Goal: Task Accomplishment & Management: Manage account settings

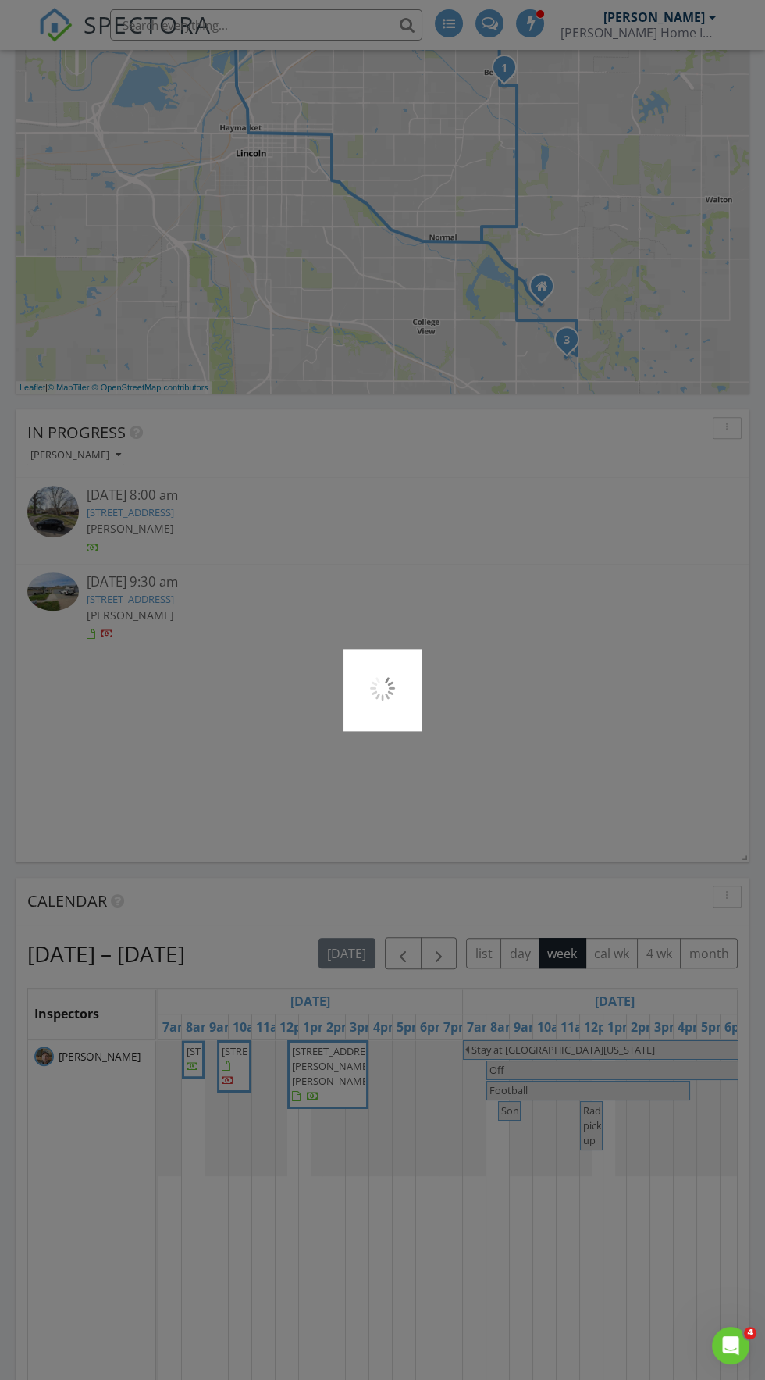
scroll to position [966, 0]
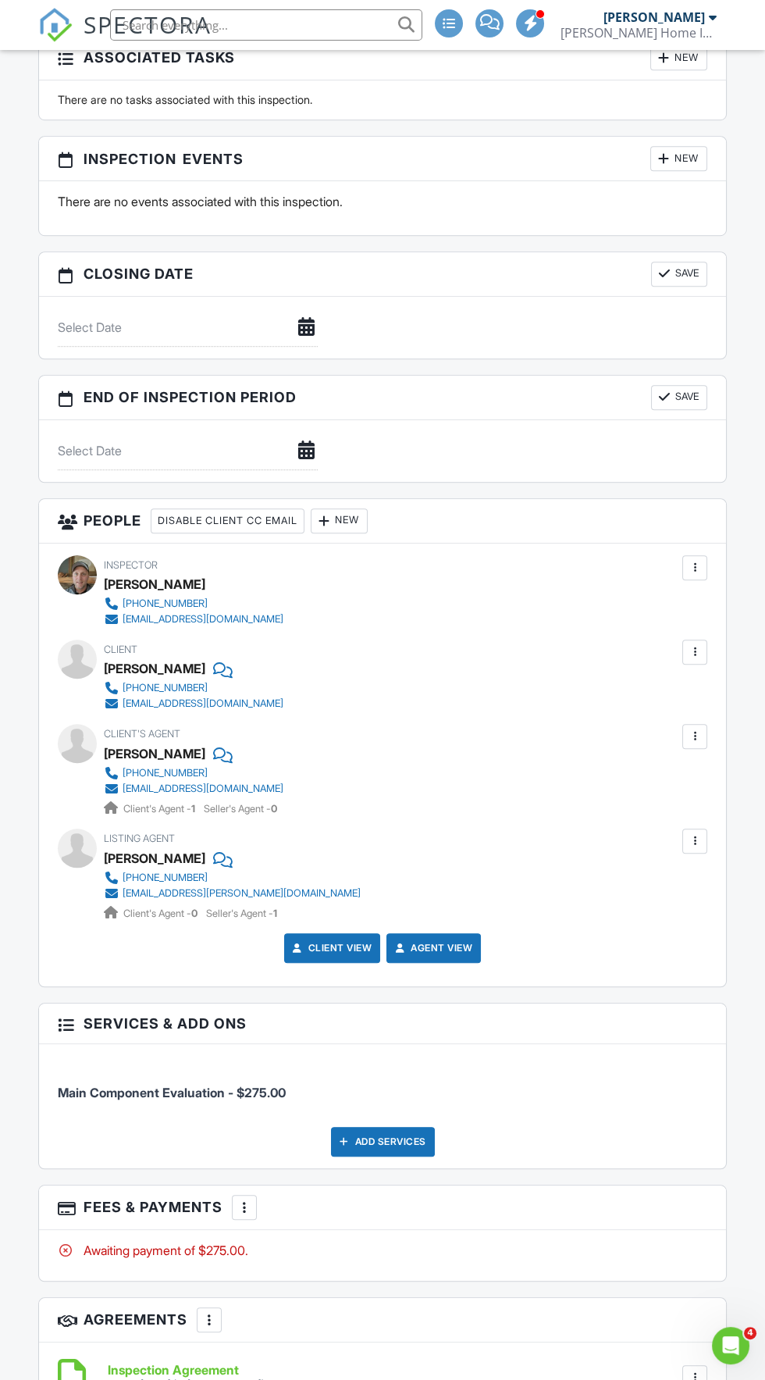
scroll to position [1587, 0]
click at [395, 1131] on div "Add Services" at bounding box center [383, 1141] width 104 height 30
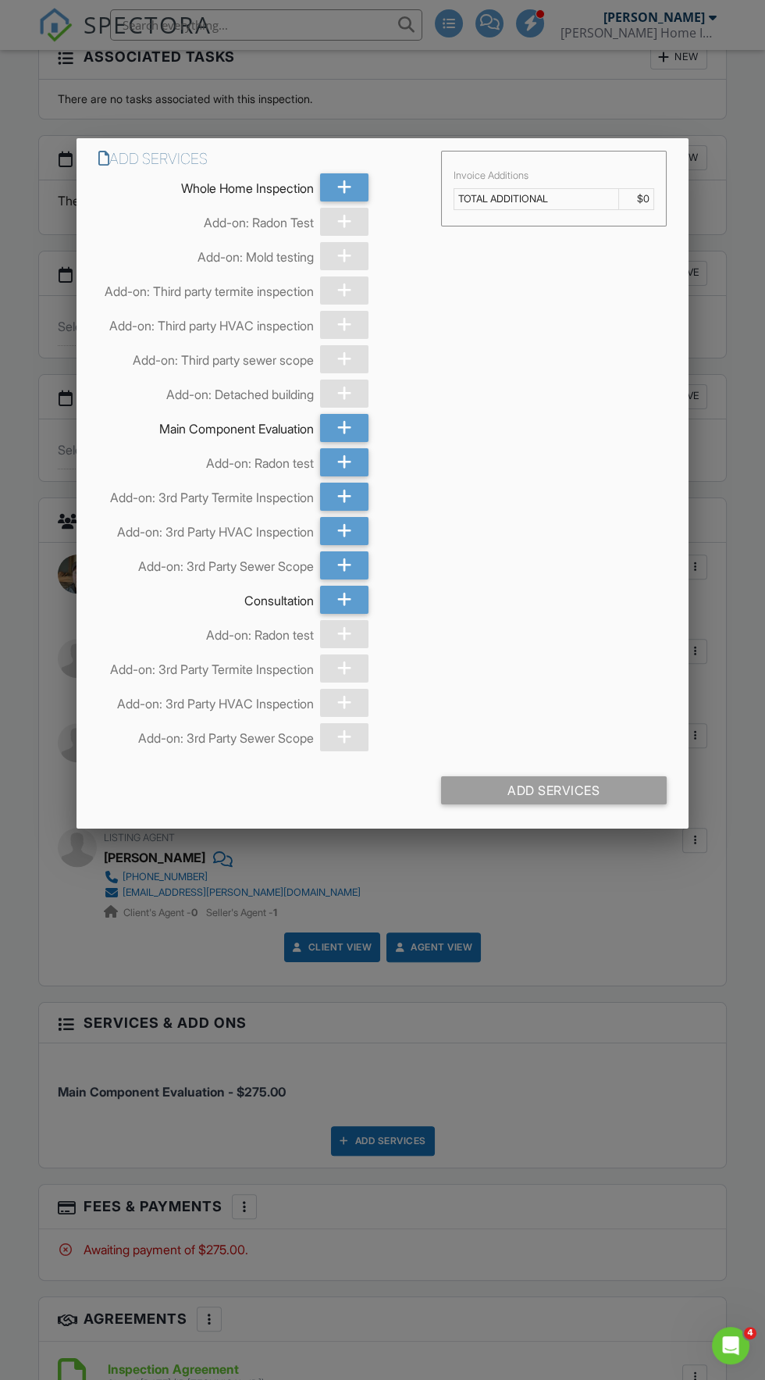
click at [606, 1225] on div at bounding box center [382, 784] width 765 height 1725
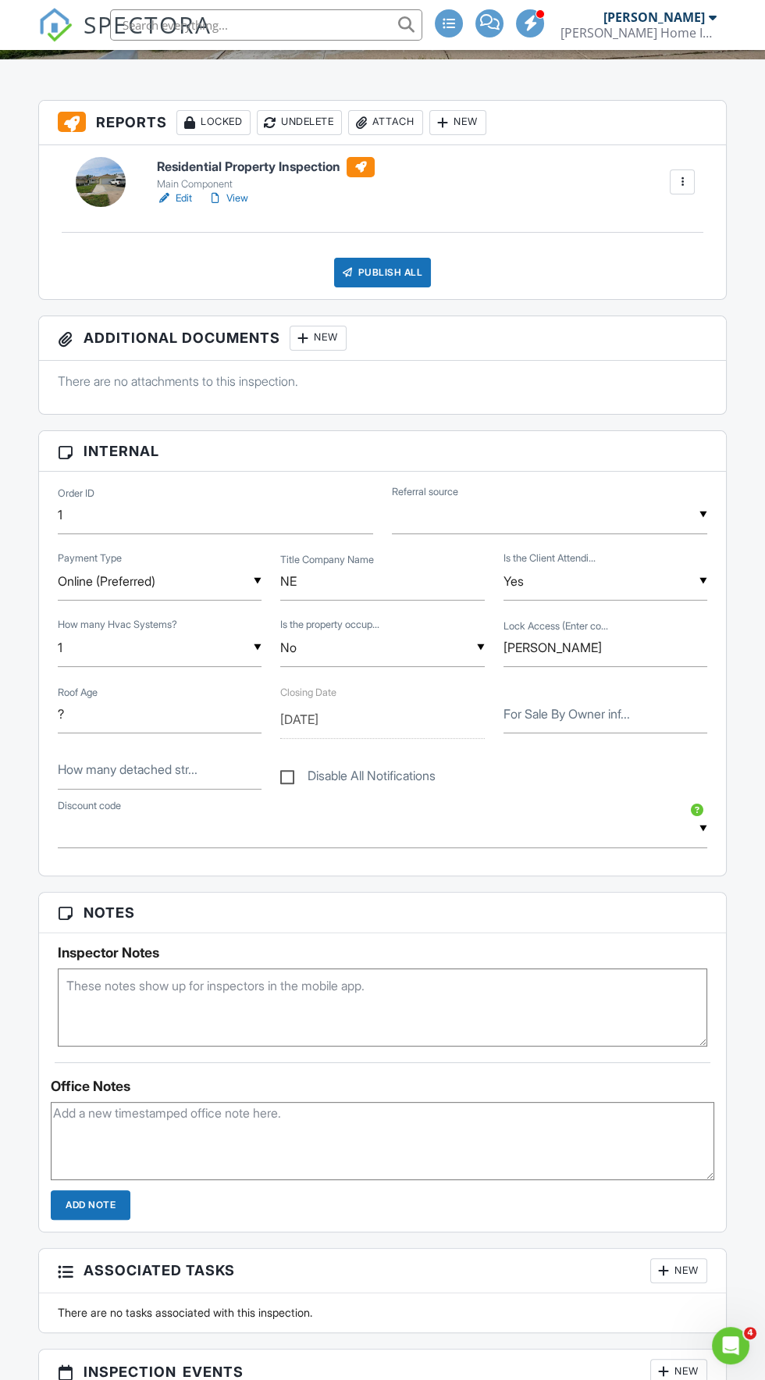
scroll to position [0, 0]
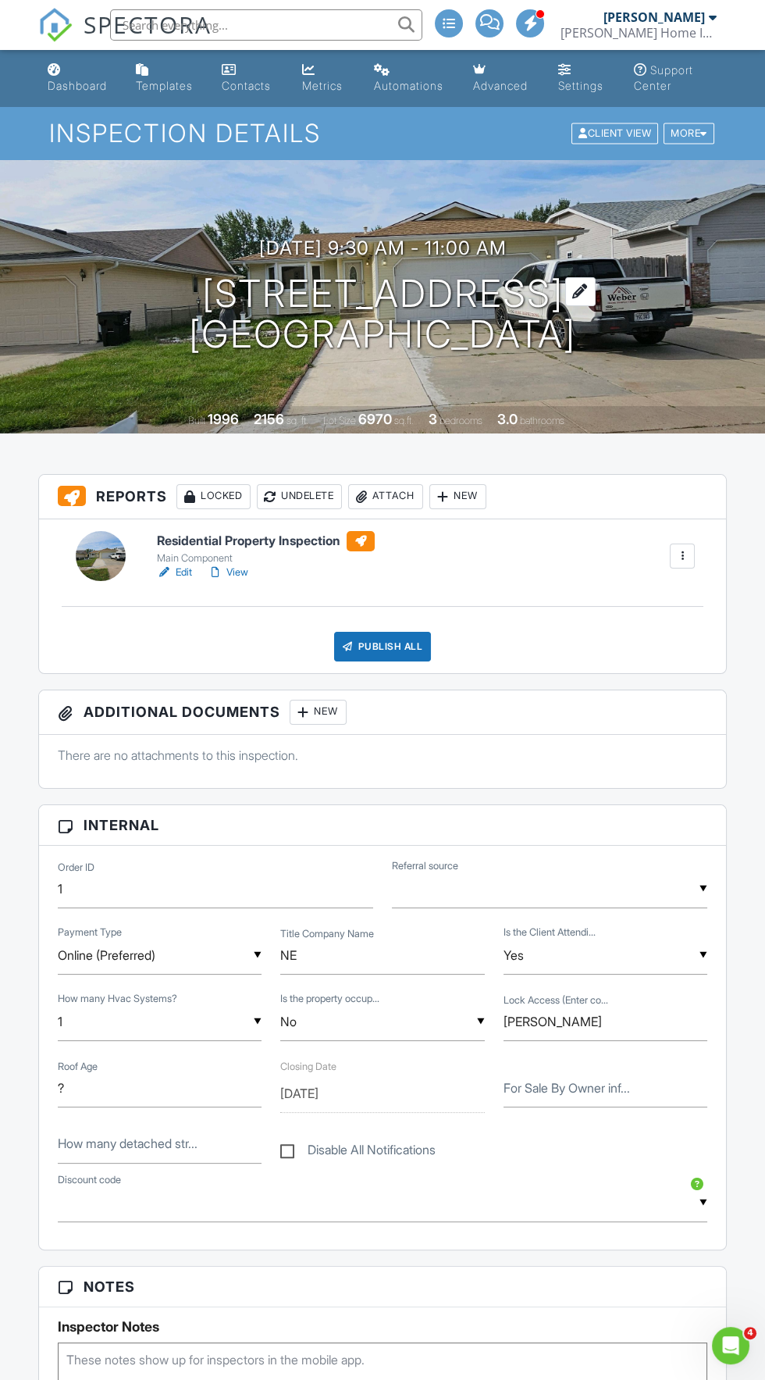
click at [522, 296] on h1 "235 W Belmont Ave Lincoln, NE 68521" at bounding box center [382, 314] width 387 height 83
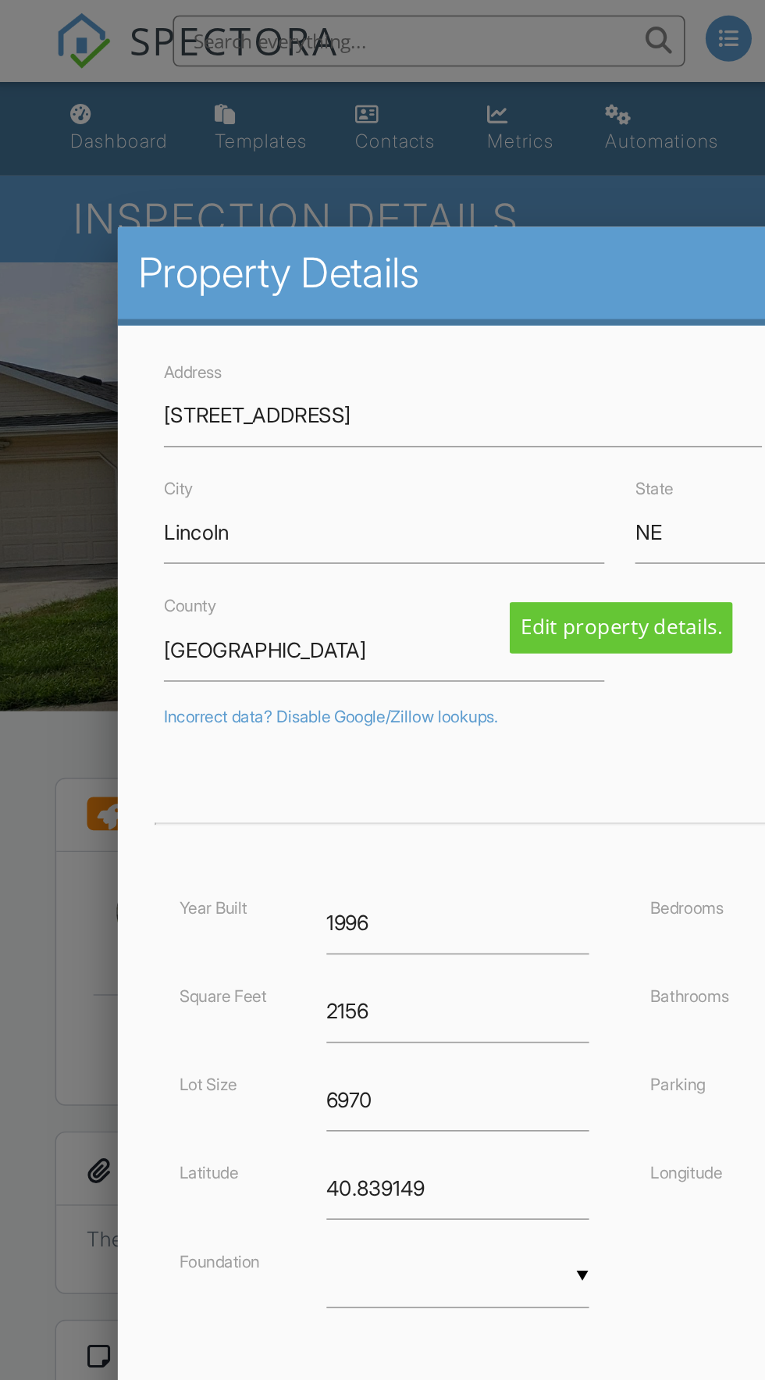
click at [21, 326] on div at bounding box center [382, 784] width 765 height 1725
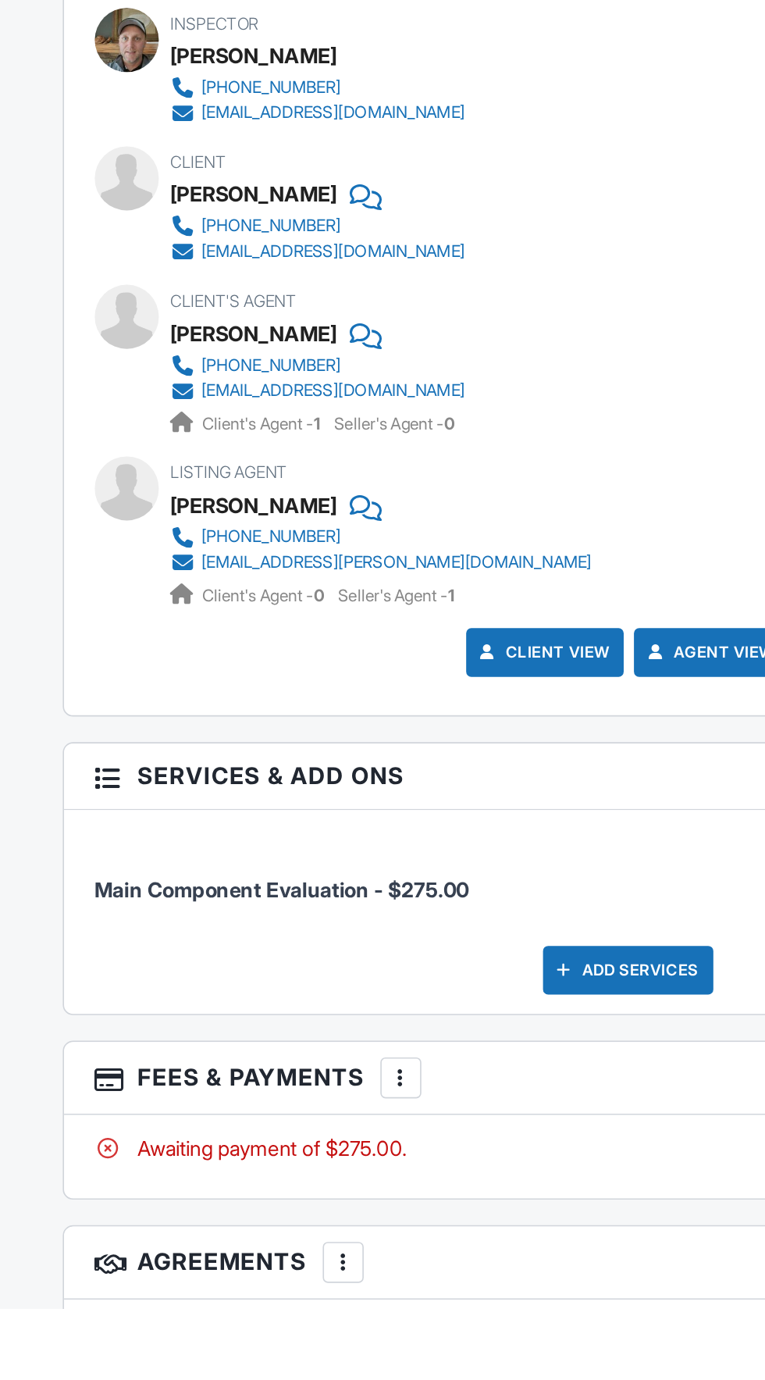
scroll to position [1556, 0]
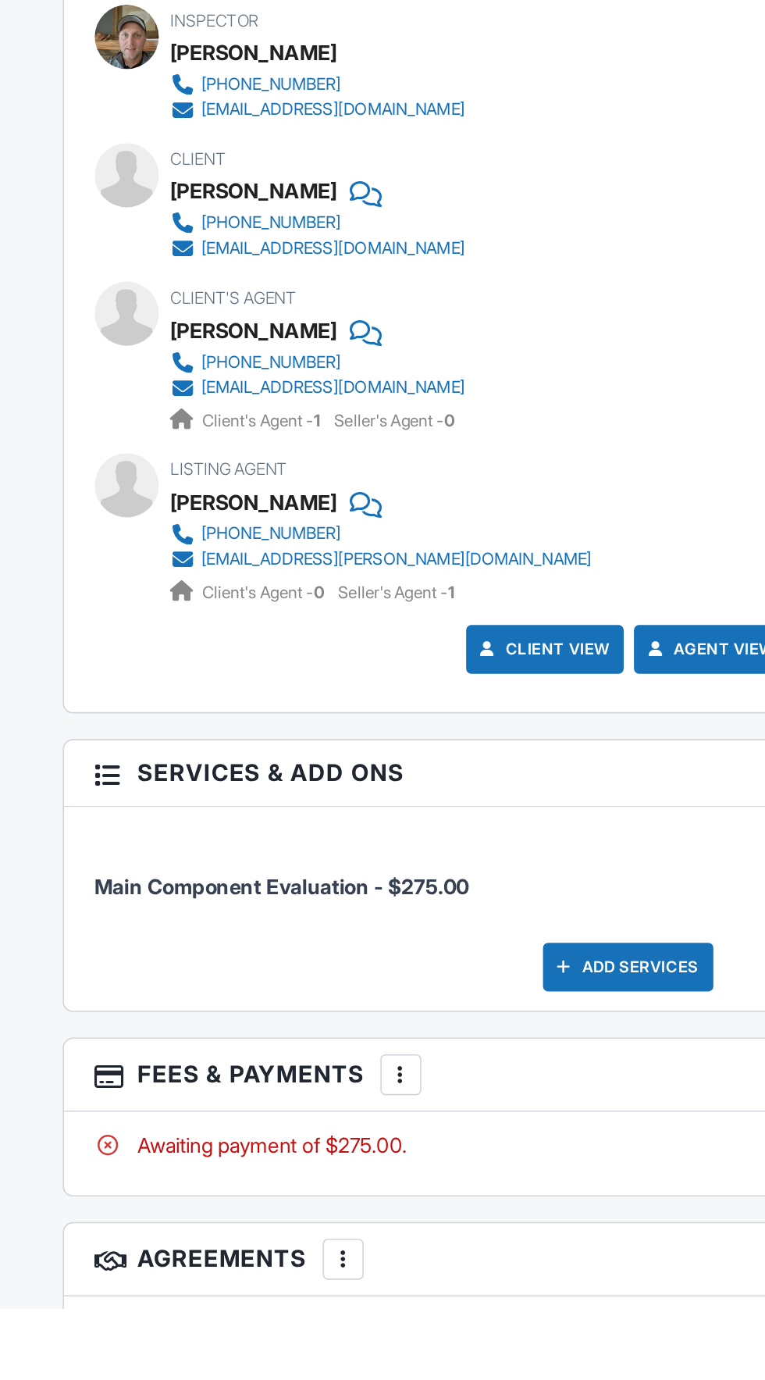
click at [389, 1168] on div "Add Services" at bounding box center [383, 1172] width 104 height 30
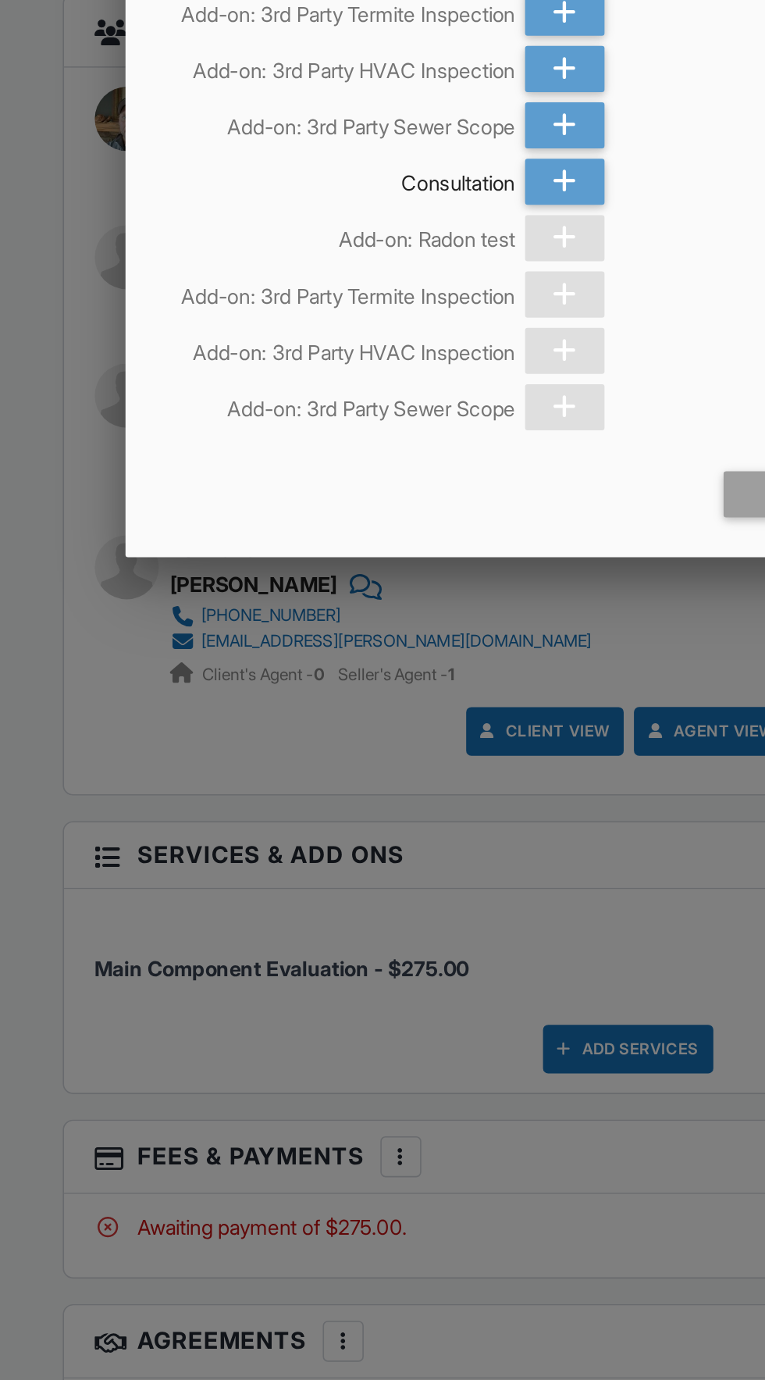
scroll to position [1600, 0]
click at [341, 717] on div at bounding box center [344, 703] width 48 height 28
click at [212, 817] on div "Add Services" at bounding box center [383, 796] width 612 height 65
click at [28, 944] on div at bounding box center [382, 784] width 765 height 1725
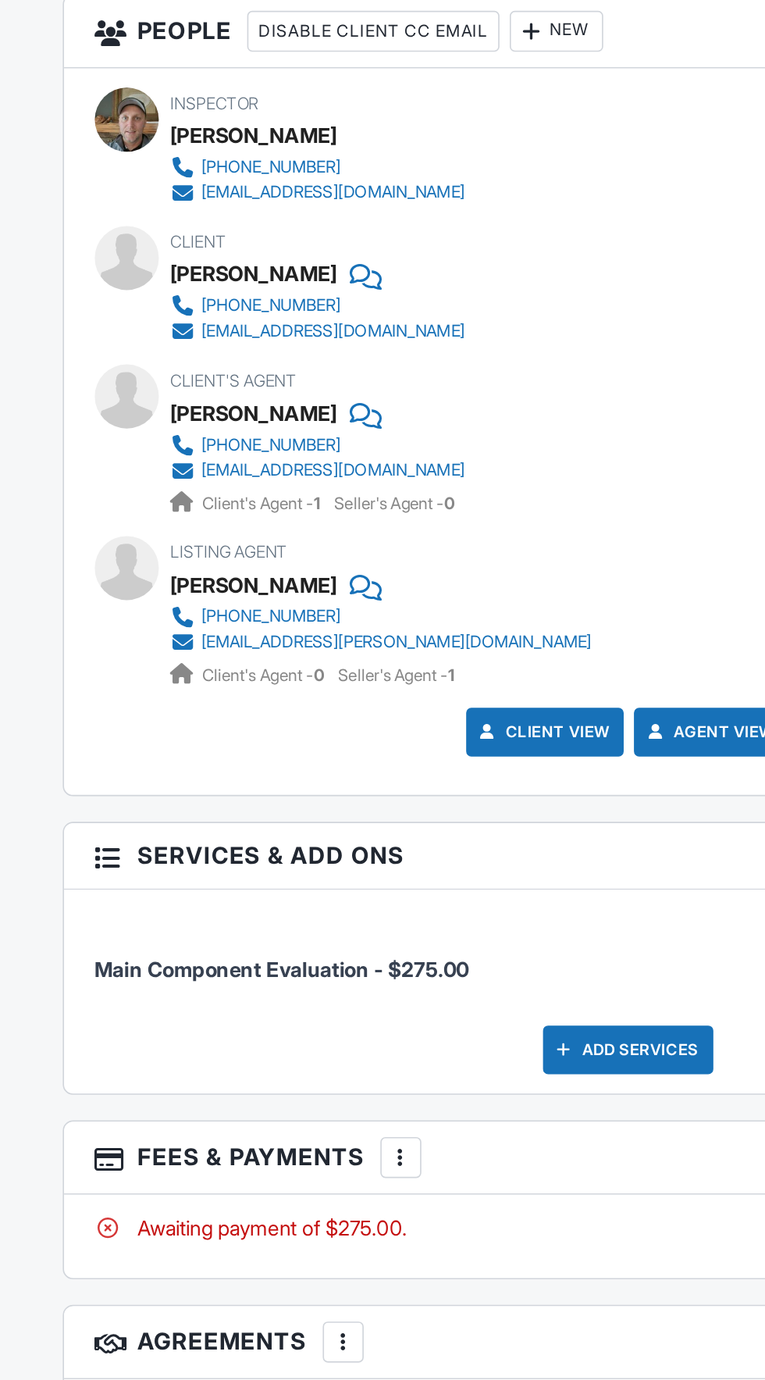
click at [59, 938] on div "Client View Agent View" at bounding box center [382, 940] width 668 height 41
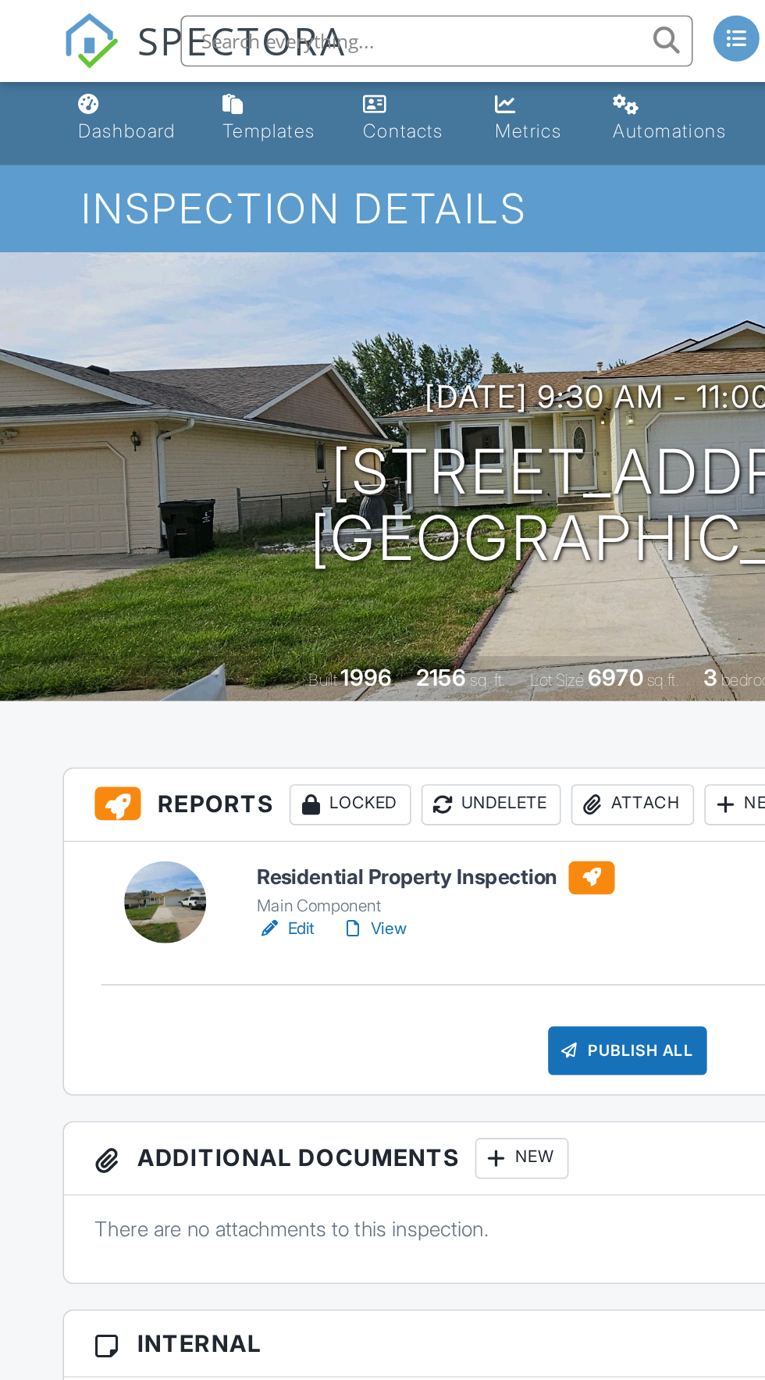
scroll to position [0, 0]
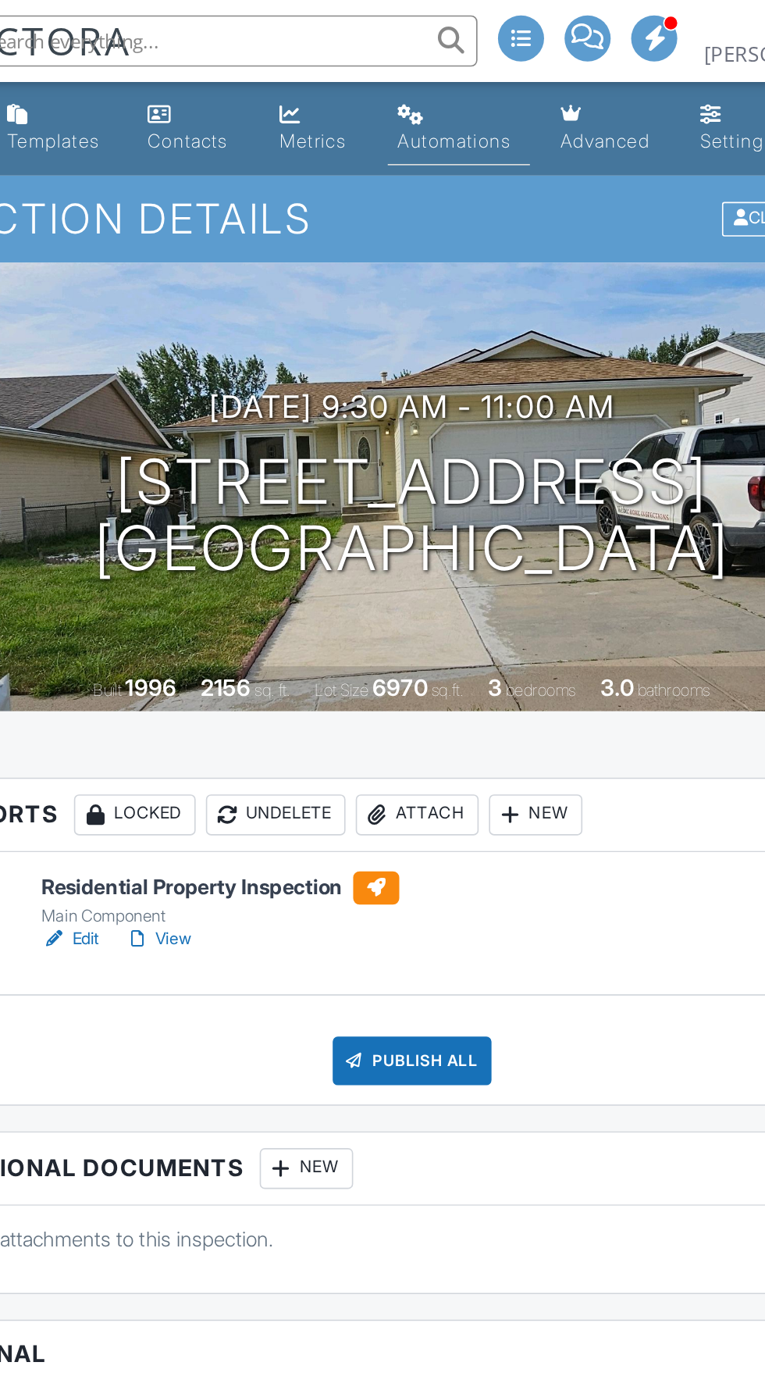
click at [411, 83] on div "Automations" at bounding box center [408, 85] width 69 height 13
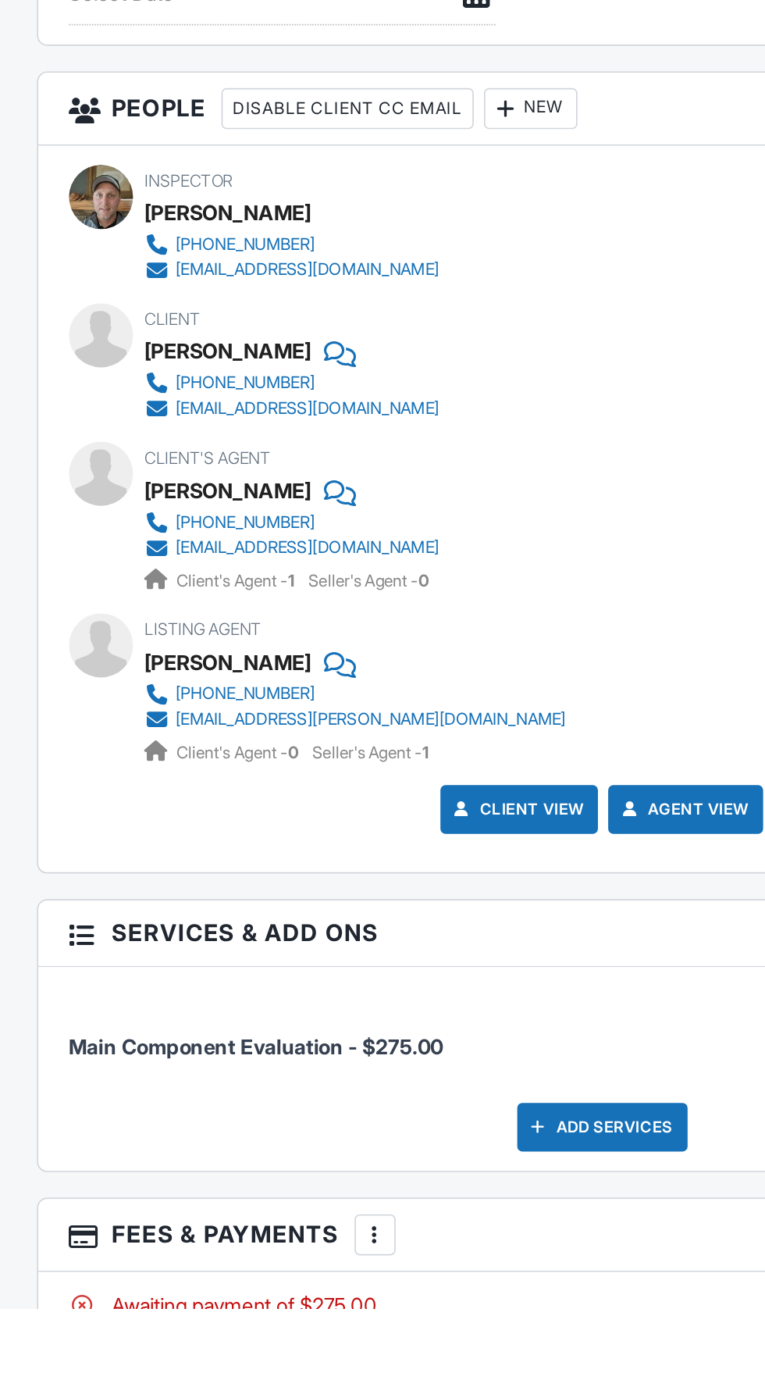
scroll to position [1459, 0]
click at [381, 1260] on div "Add Services" at bounding box center [383, 1270] width 104 height 30
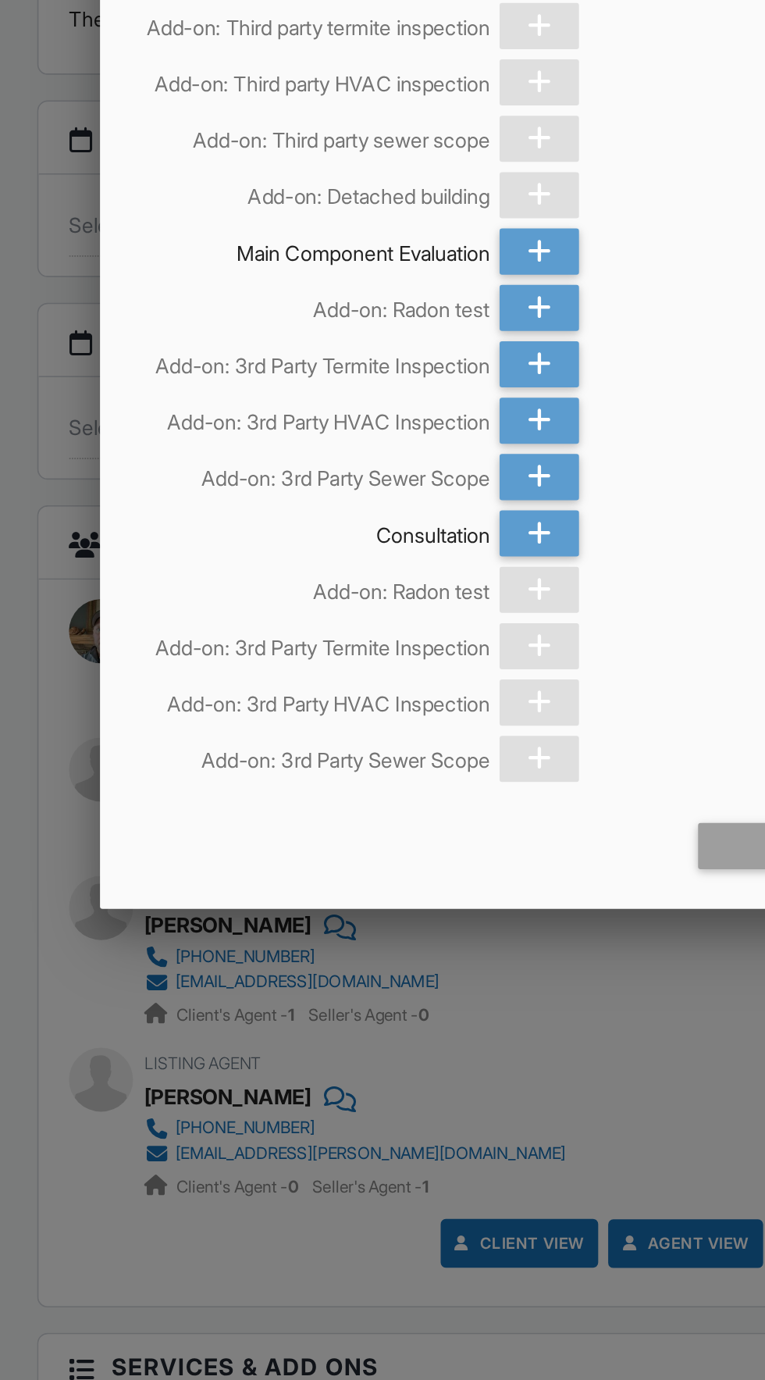
scroll to position [1502, 0]
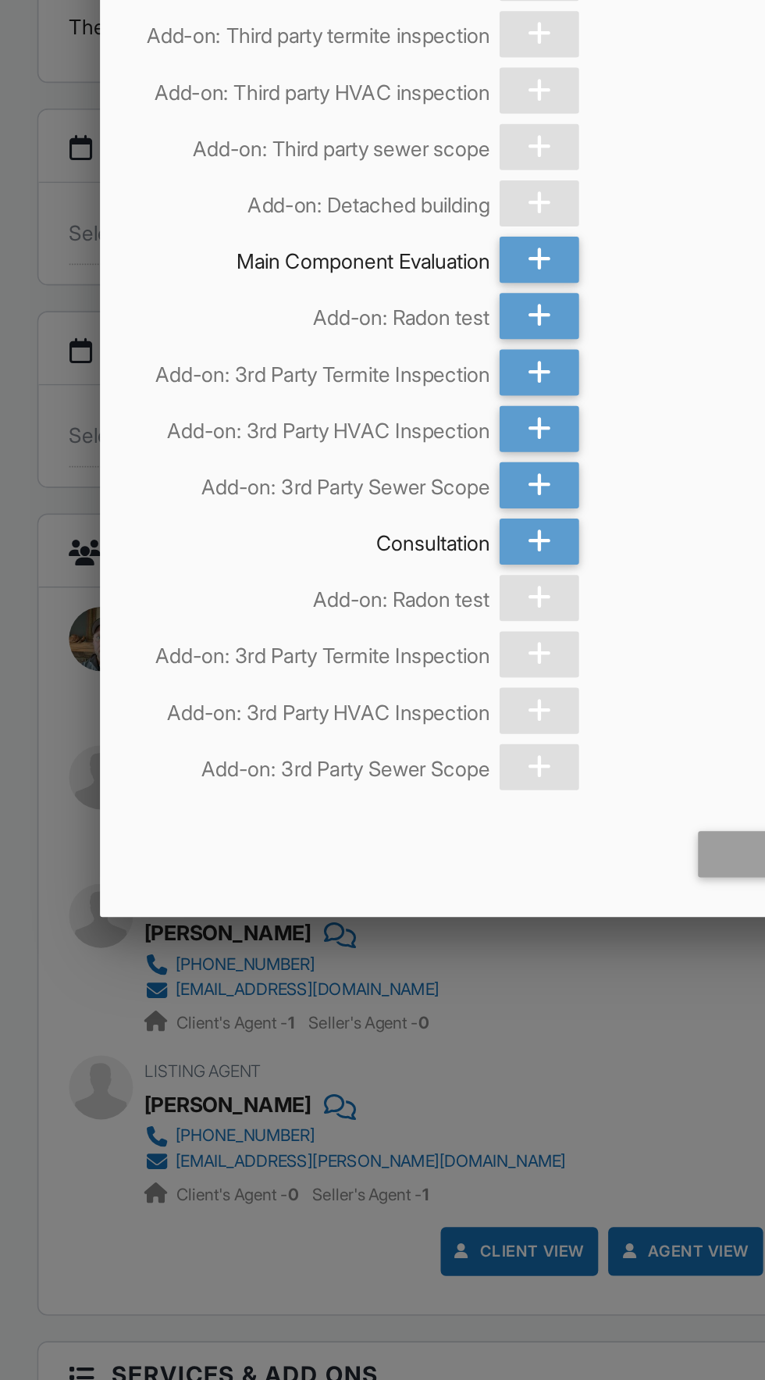
click at [358, 717] on div at bounding box center [344, 703] width 48 height 28
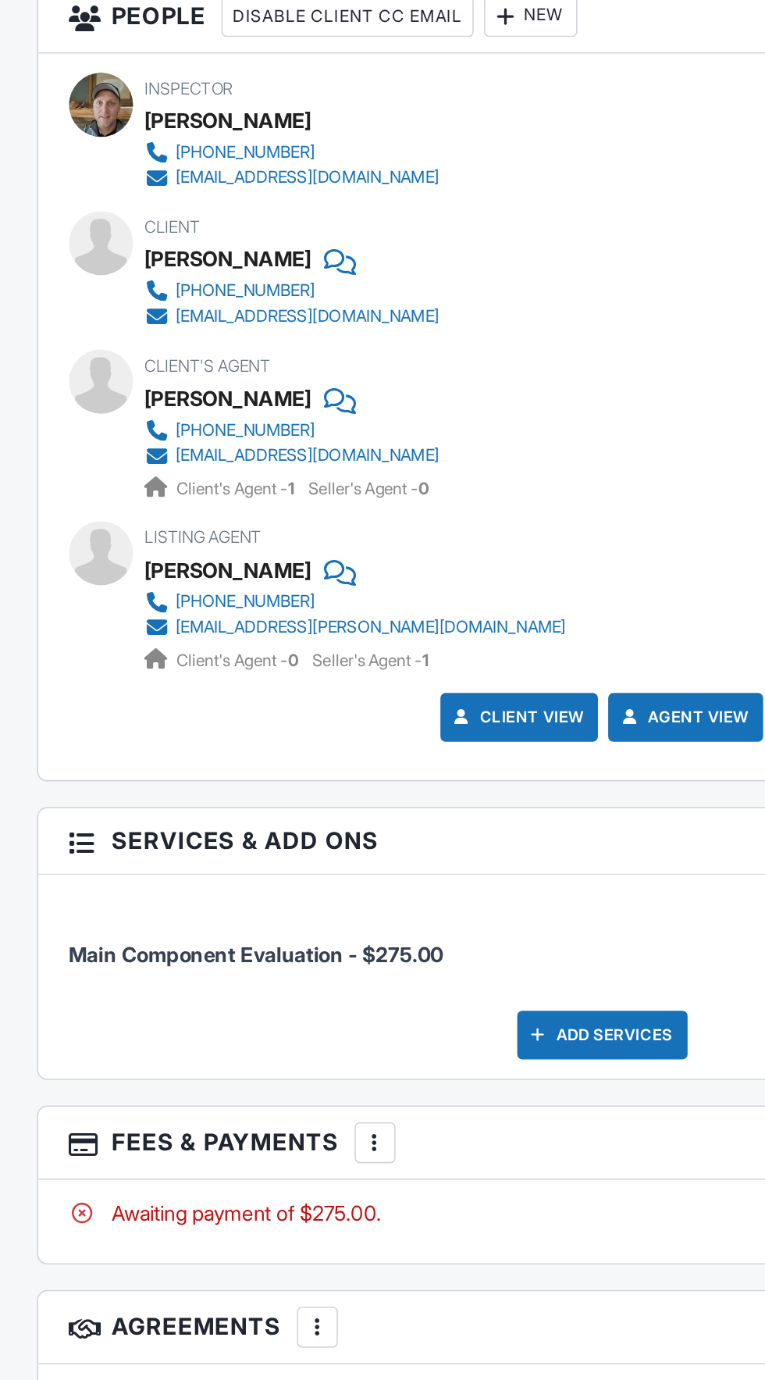
scroll to position [1751, 0]
click at [376, 967] on div "Add Services" at bounding box center [383, 977] width 104 height 30
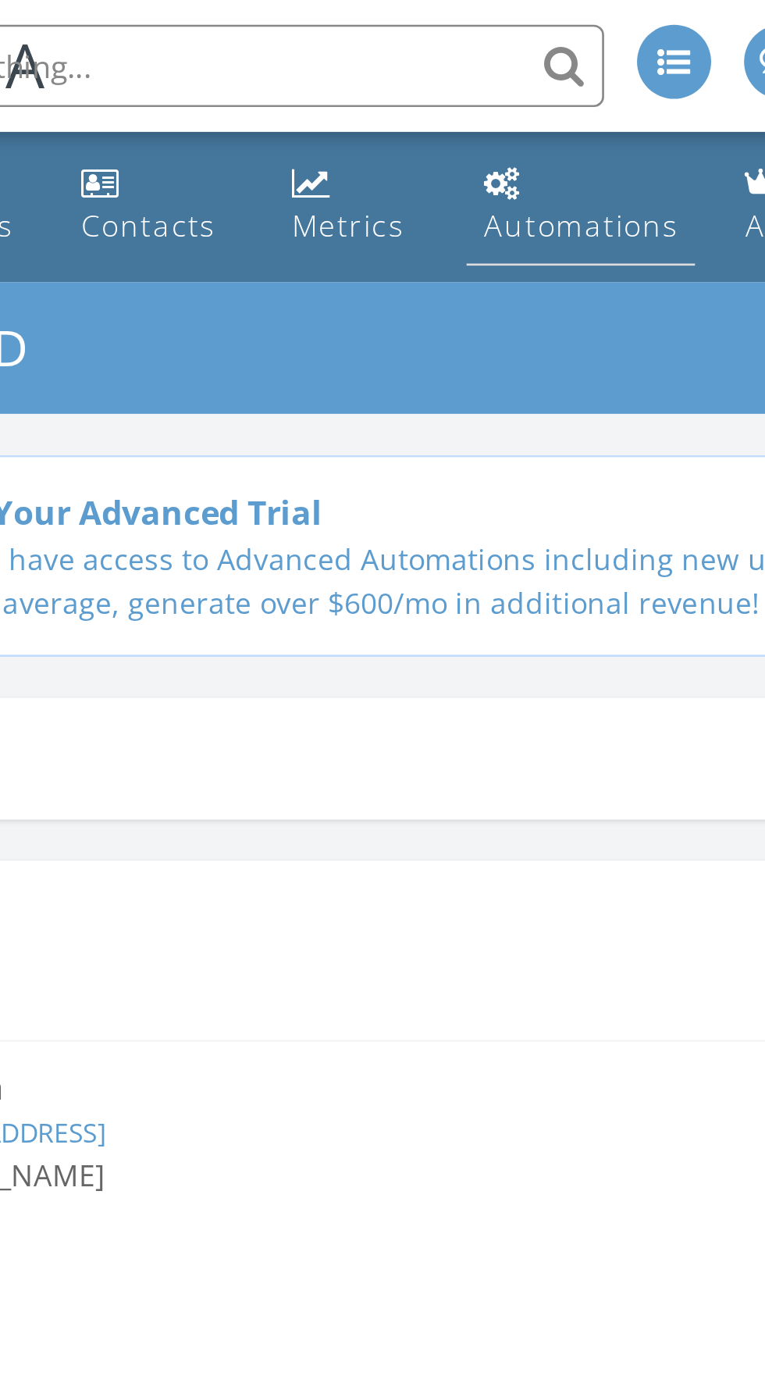
click at [411, 80] on div "Automations" at bounding box center [413, 85] width 74 height 15
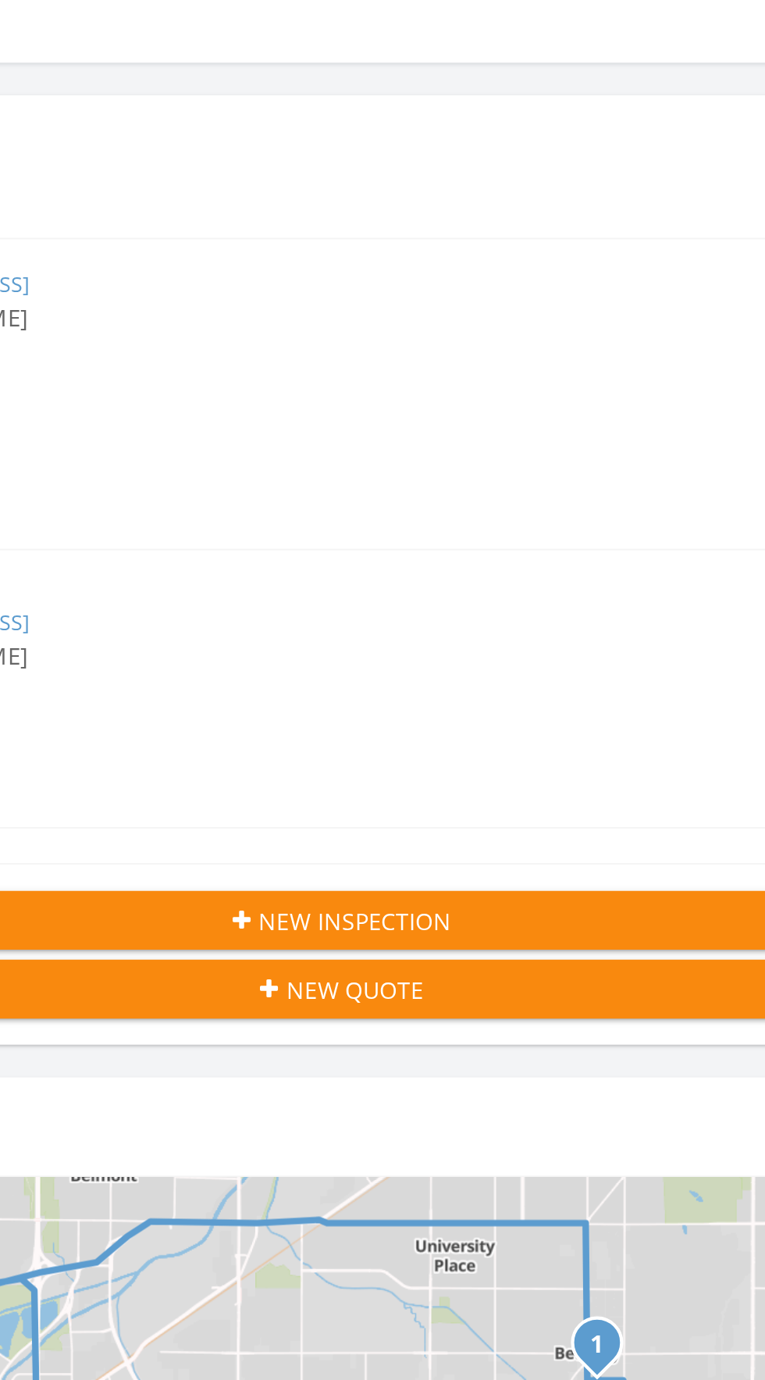
scroll to position [12, 0]
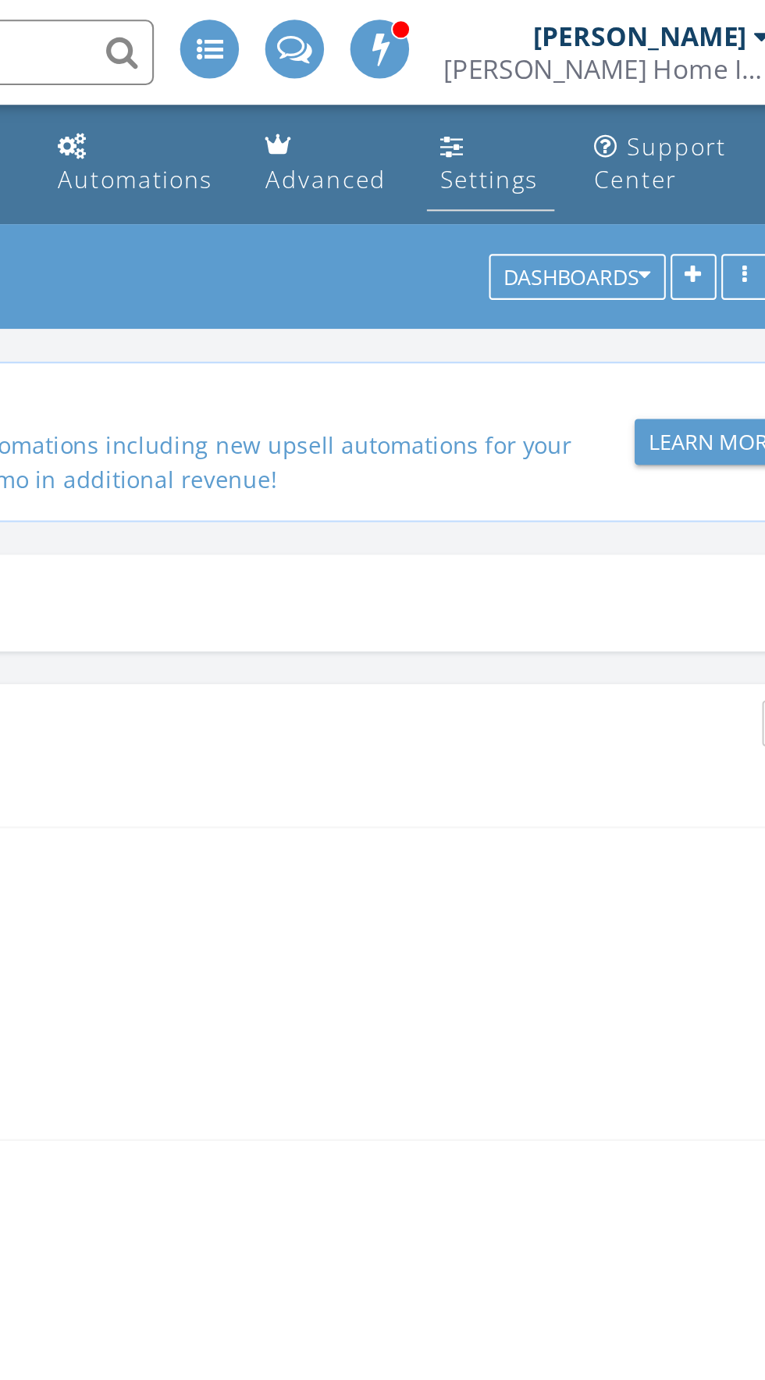
click at [576, 85] on div "Settings" at bounding box center [582, 85] width 47 height 15
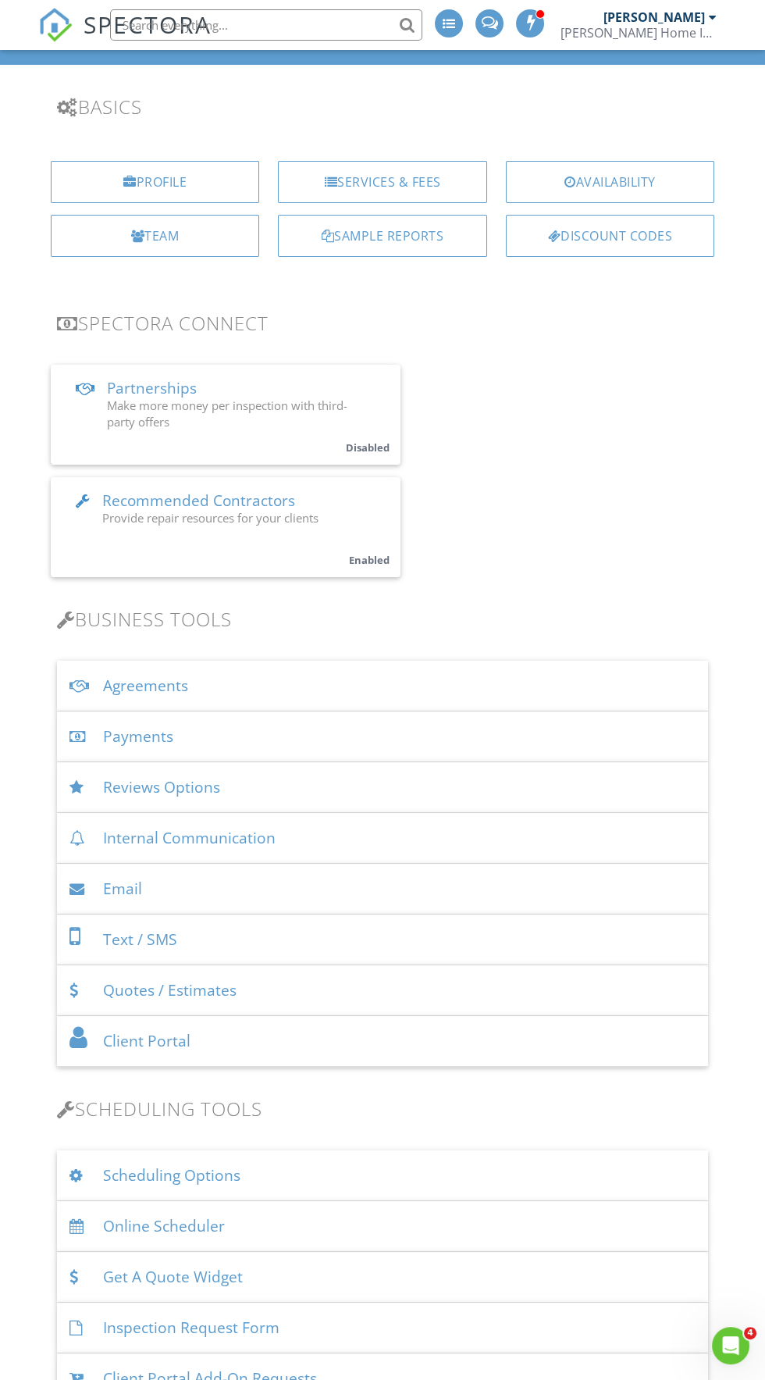
scroll to position [96, 0]
click at [417, 185] on div "Services & Fees" at bounding box center [382, 181] width 208 height 42
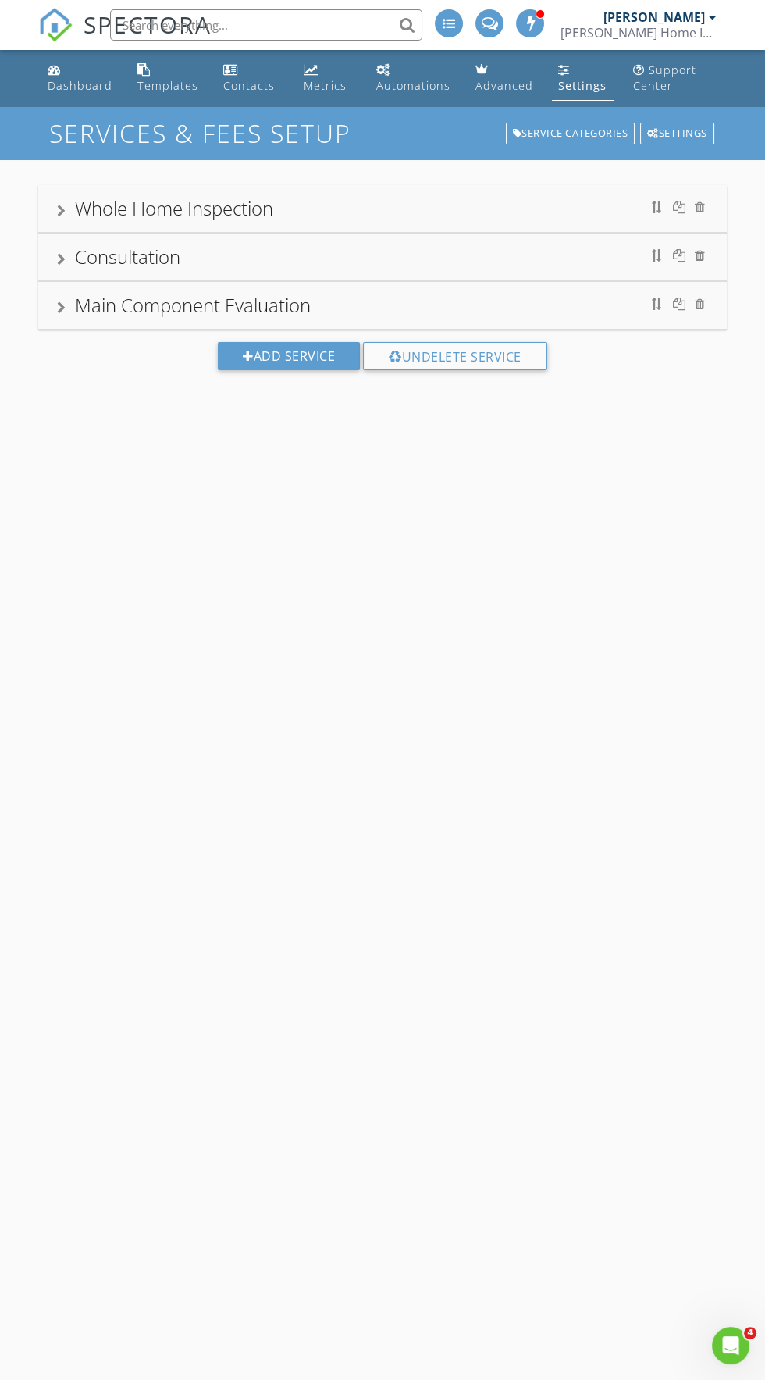
click at [73, 306] on div "Main Component Evaluation" at bounding box center [382, 305] width 651 height 28
